Goal: Task Accomplishment & Management: Check status

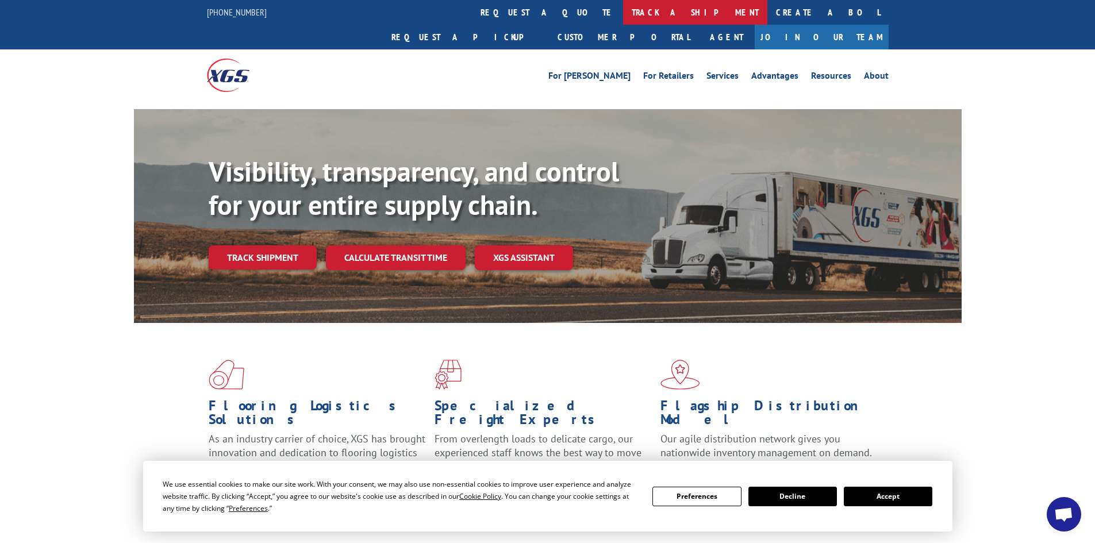
click at [623, 5] on link "track a shipment" at bounding box center [695, 12] width 144 height 25
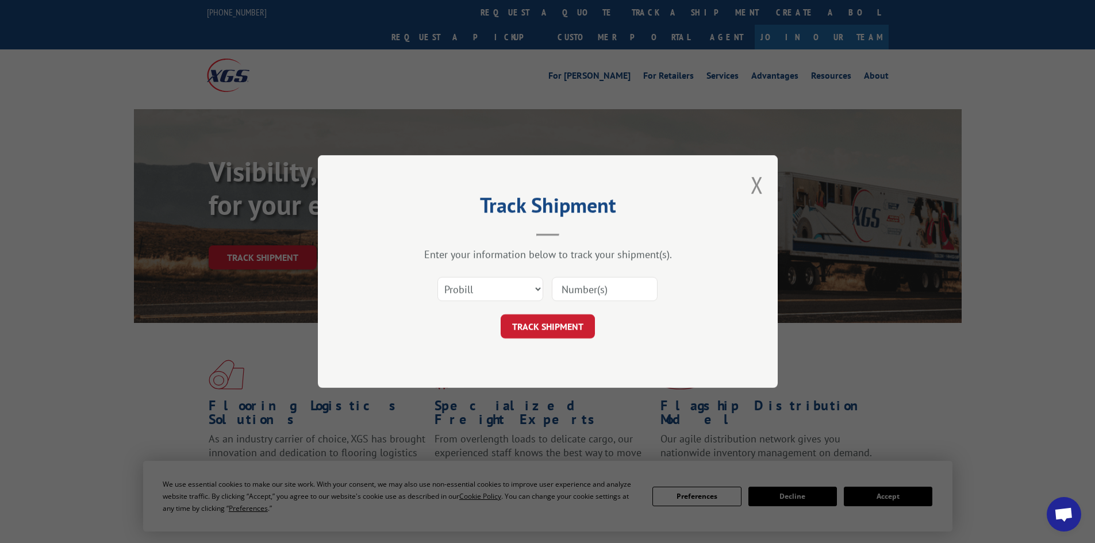
click at [602, 287] on input at bounding box center [605, 289] width 106 height 24
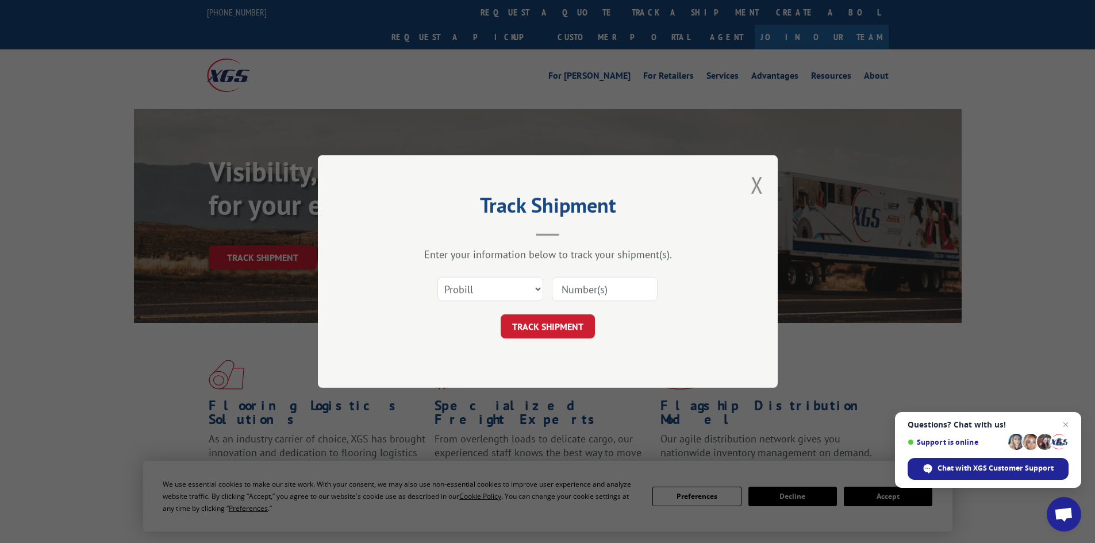
paste input "17477889"
type input "17477889"
click at [574, 323] on button "TRACK SHIPMENT" at bounding box center [548, 326] width 94 height 24
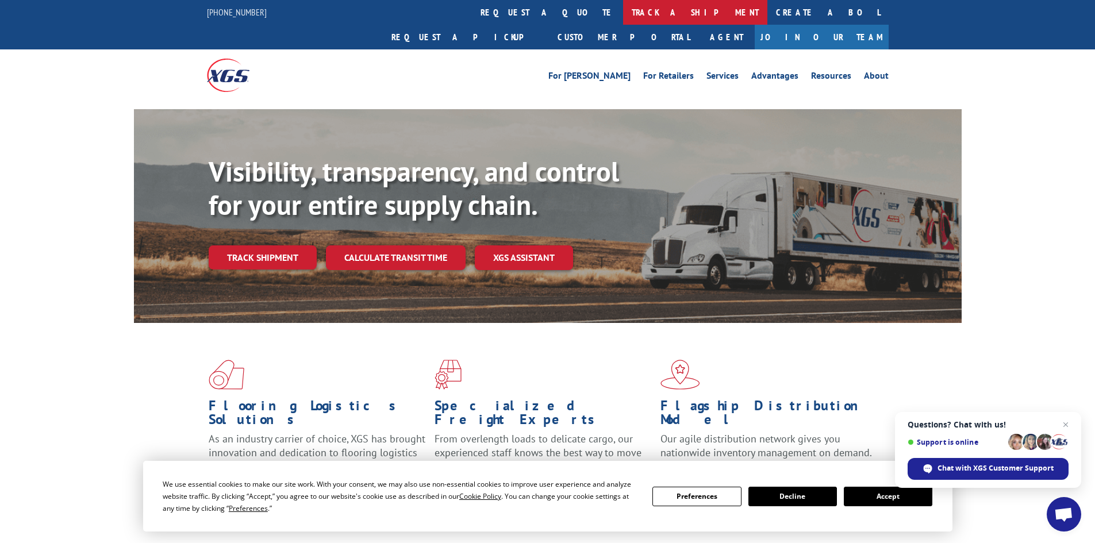
click at [623, 6] on link "track a shipment" at bounding box center [695, 12] width 144 height 25
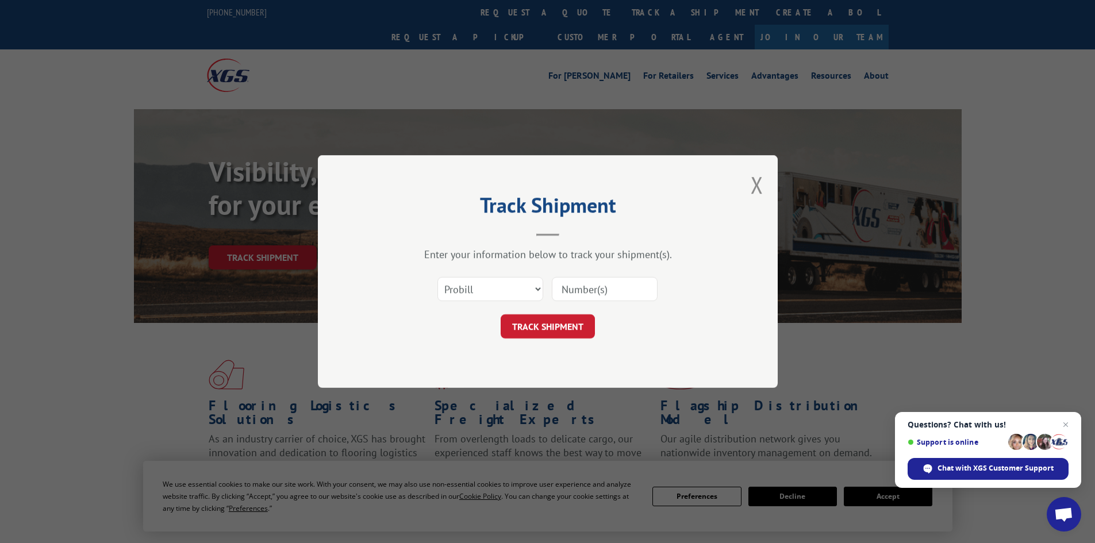
click at [603, 287] on input at bounding box center [605, 289] width 106 height 24
paste input "17233086"
type input "17233086"
click at [557, 325] on button "TRACK SHIPMENT" at bounding box center [548, 326] width 94 height 24
